Goal: Find specific page/section: Find specific page/section

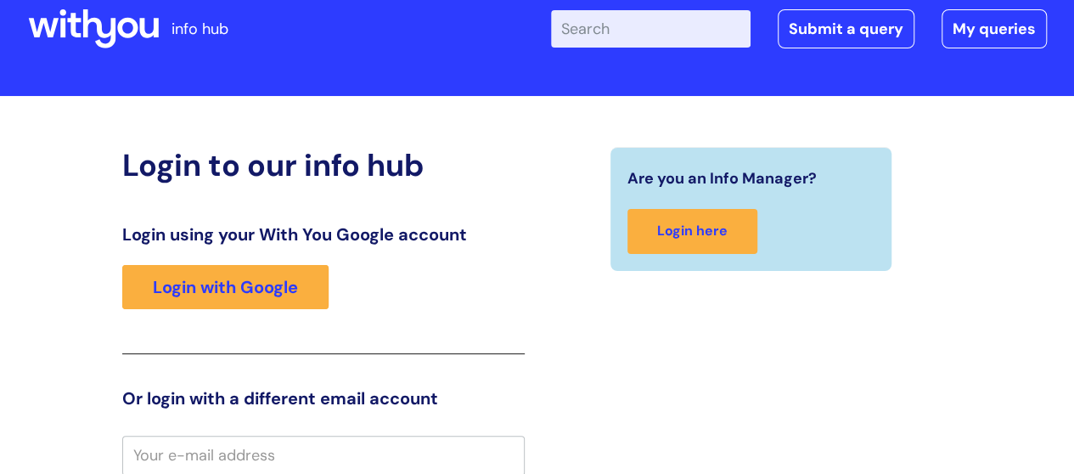
scroll to position [38, 0]
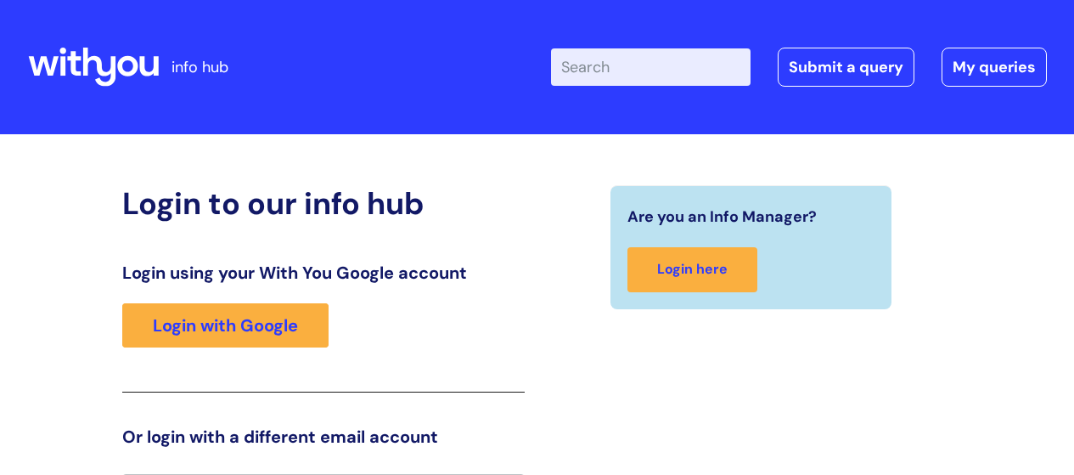
scroll to position [37, 0]
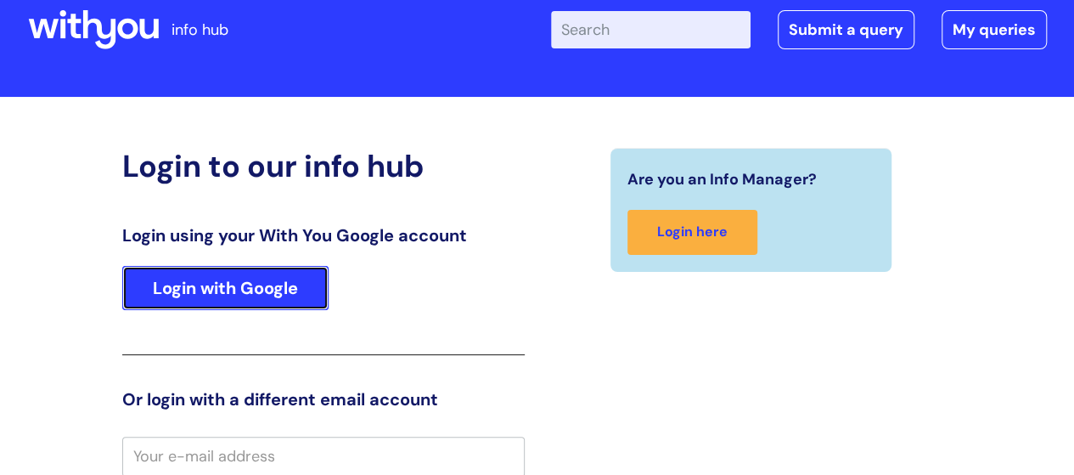
click at [180, 301] on link "Login with Google" at bounding box center [225, 288] width 206 height 44
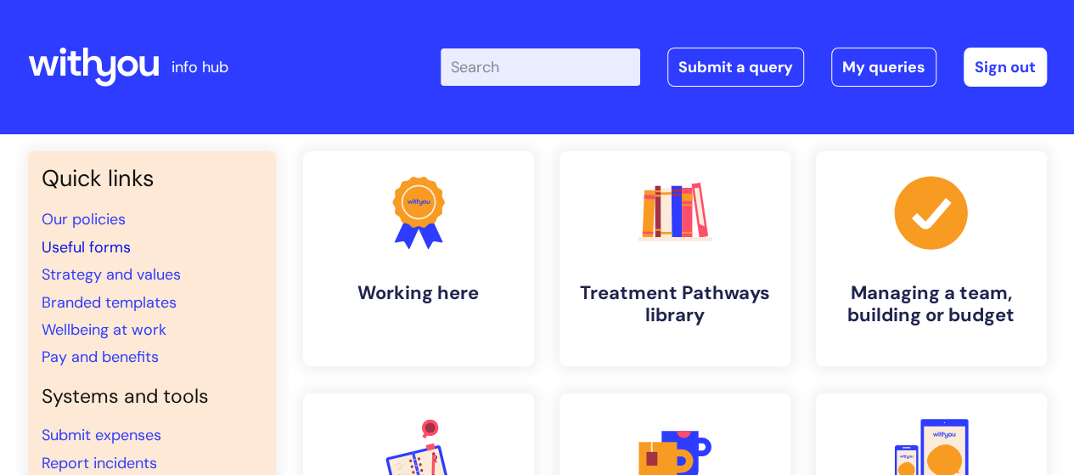
click at [114, 242] on link "Useful forms" at bounding box center [86, 247] width 89 height 20
